Goal: Task Accomplishment & Management: Manage account settings

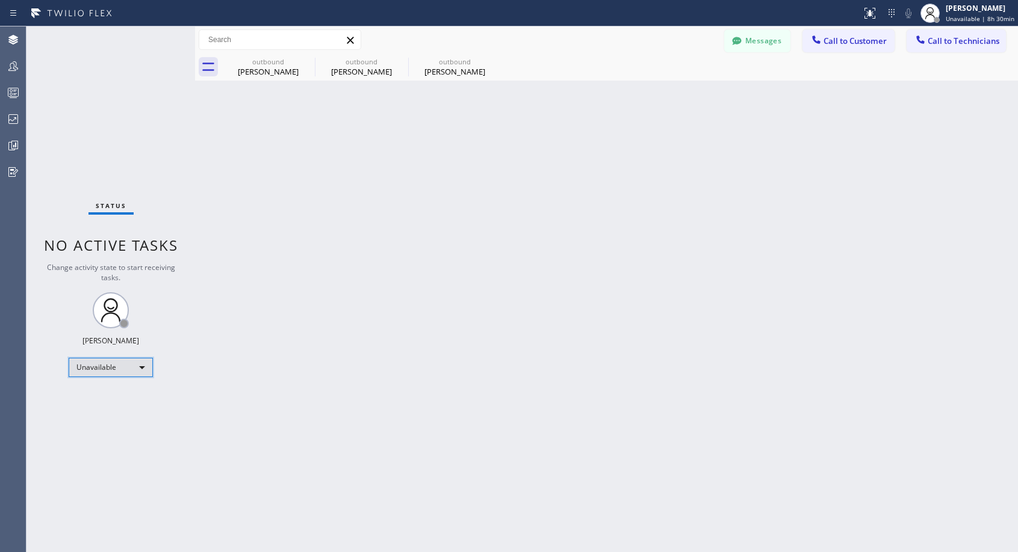
click at [125, 360] on div "Unavailable" at bounding box center [111, 367] width 84 height 19
click at [118, 383] on li "Offline" at bounding box center [110, 384] width 82 height 14
click at [968, 19] on div "[PERSON_NAME] Offline | 0s" at bounding box center [985, 12] width 66 height 21
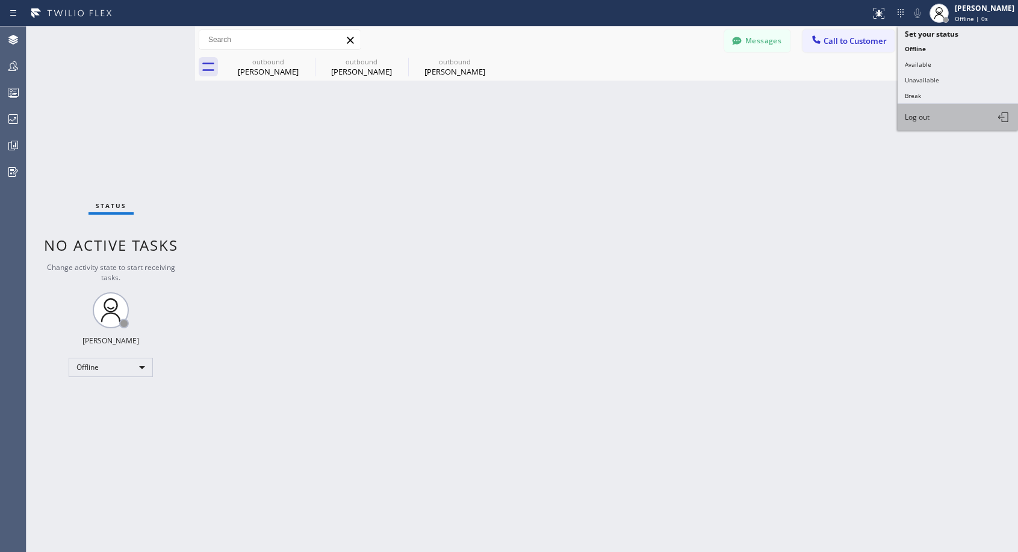
click at [932, 122] on button "Log out" at bounding box center [957, 117] width 120 height 26
